Goal: Task Accomplishment & Management: Manage account settings

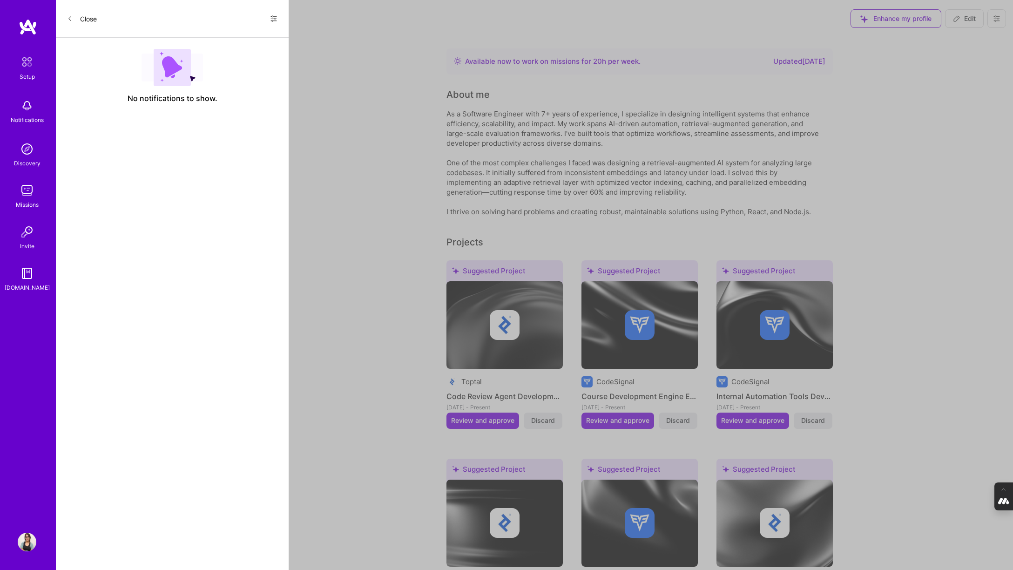
click at [264, 14] on div "Show all notifications Show unread notifications only" at bounding box center [270, 18] width 15 height 15
click at [274, 16] on icon at bounding box center [273, 18] width 7 height 7
click at [196, 38] on span "Show all notifications" at bounding box center [208, 38] width 65 height 9
click at [104, 87] on button "Edit invite" at bounding box center [108, 87] width 30 height 10
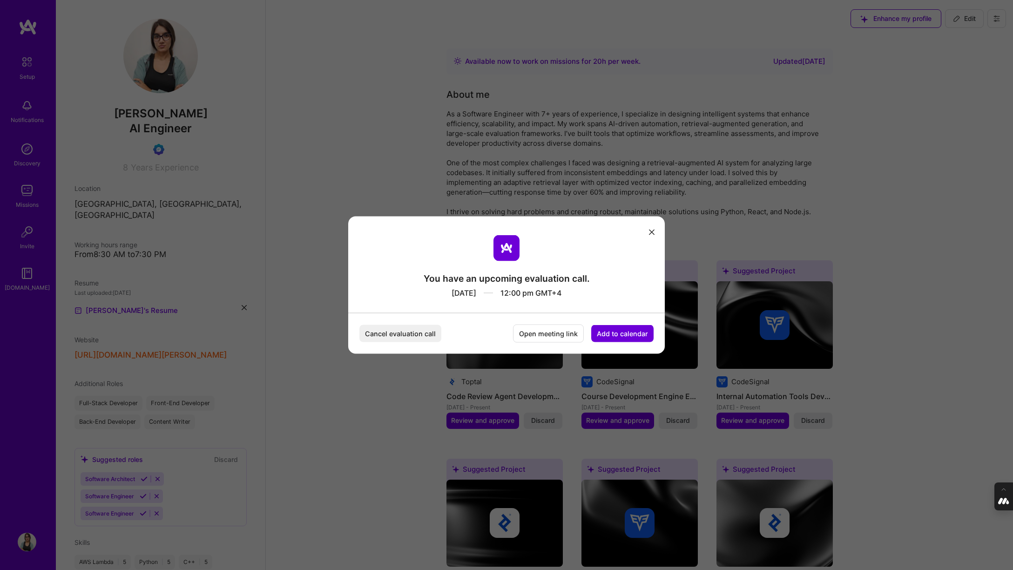
click at [624, 330] on button "Add to calendar" at bounding box center [622, 333] width 62 height 17
click at [612, 259] on div "Google Calendar" at bounding box center [611, 263] width 77 height 18
click at [653, 232] on icon "modal" at bounding box center [652, 232] width 6 height 6
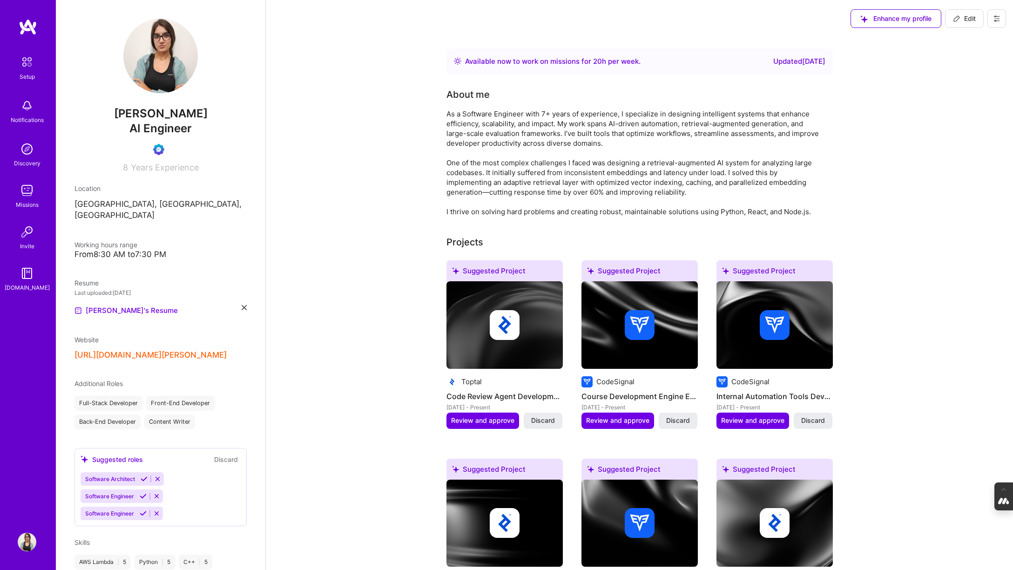
click at [997, 5] on div "Enhance my profile Edit" at bounding box center [929, 18] width 170 height 37
click at [997, 11] on button at bounding box center [997, 18] width 19 height 19
click at [963, 86] on button "Log Out" at bounding box center [972, 87] width 70 height 24
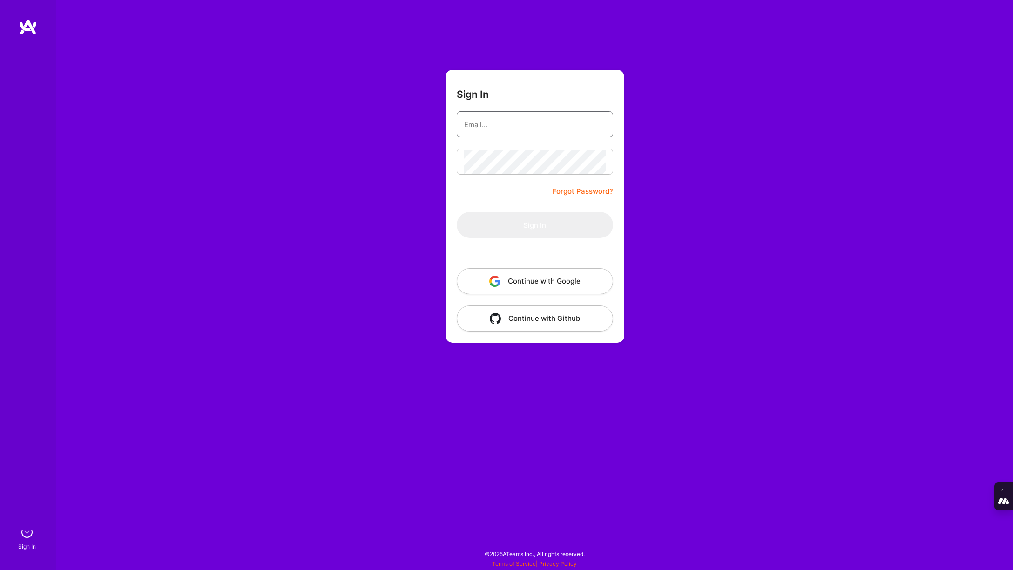
click at [492, 122] on input "email" at bounding box center [535, 125] width 142 height 24
type input "tanya@a.team"
click at [531, 278] on button "Continue with Google" at bounding box center [535, 281] width 156 height 26
